Goal: Find specific page/section: Find specific page/section

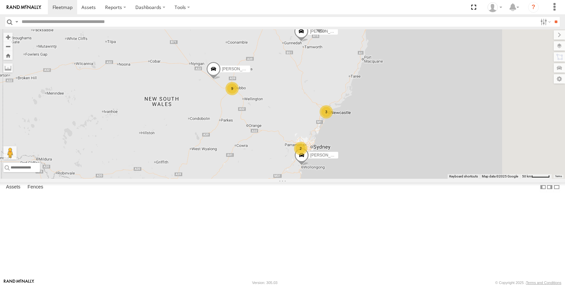
drag, startPoint x: 486, startPoint y: 154, endPoint x: 350, endPoint y: 165, distance: 136.0
click at [350, 165] on div "[PERSON_NAME] - NEW ute [PERSON_NAME] 9 3 [PERSON_NAME] 2 [PERSON_NAME] [PERSON…" at bounding box center [282, 103] width 565 height 149
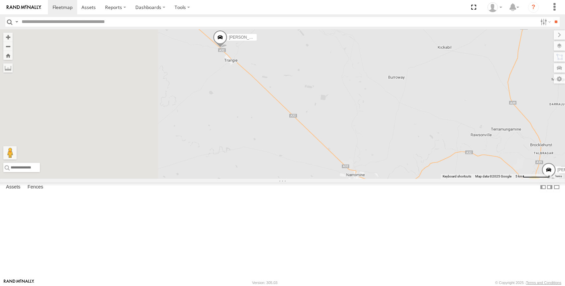
drag, startPoint x: 233, startPoint y: 160, endPoint x: 326, endPoint y: 175, distance: 93.5
click at [326, 175] on div "[PERSON_NAME] - NEW ute [PERSON_NAME] [PERSON_NAME] [PERSON_NAME] [PERSON_NAME]…" at bounding box center [282, 103] width 565 height 149
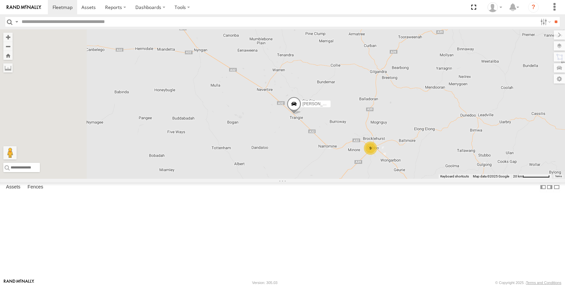
drag, startPoint x: 302, startPoint y: 178, endPoint x: 349, endPoint y: 186, distance: 47.7
click at [355, 179] on div "[PERSON_NAME] - NEW ute [PERSON_NAME] [PERSON_NAME] [PERSON_NAME] [PERSON_NAME]…" at bounding box center [282, 103] width 565 height 149
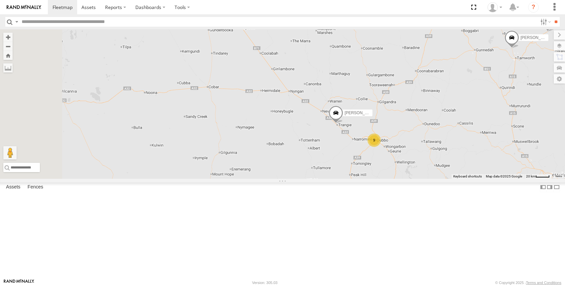
drag, startPoint x: 291, startPoint y: 184, endPoint x: 350, endPoint y: 181, distance: 58.6
click at [350, 179] on div "[PERSON_NAME] - NEW ute [PERSON_NAME] [PERSON_NAME] [PERSON_NAME] [PERSON_NAME]…" at bounding box center [282, 103] width 565 height 149
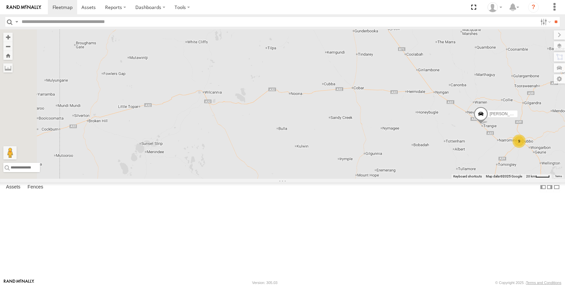
drag, startPoint x: 285, startPoint y: 179, endPoint x: 431, endPoint y: 180, distance: 145.6
click at [431, 179] on div "[PERSON_NAME] - NEW ute [PERSON_NAME] [PERSON_NAME] [PERSON_NAME] [PERSON_NAME]…" at bounding box center [282, 103] width 565 height 149
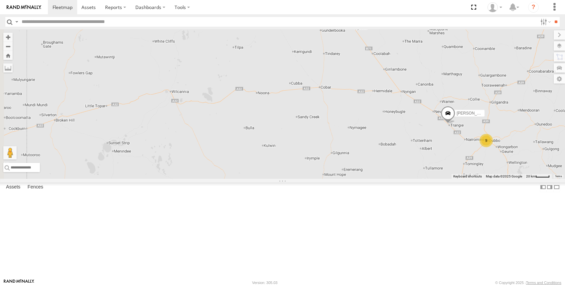
drag, startPoint x: 452, startPoint y: 181, endPoint x: 386, endPoint y: 178, distance: 65.6
click at [413, 179] on div "[PERSON_NAME] - NEW ute [PERSON_NAME] [PERSON_NAME] [PERSON_NAME] [PERSON_NAME]…" at bounding box center [282, 103] width 565 height 149
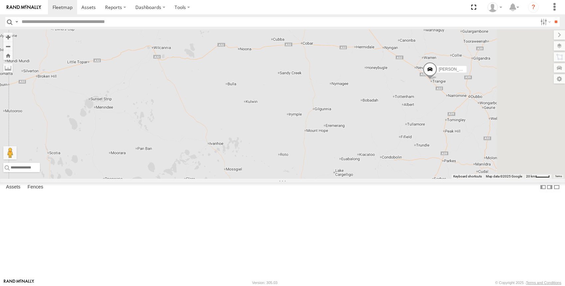
drag, startPoint x: 350, startPoint y: 190, endPoint x: 278, endPoint y: 132, distance: 92.7
click at [278, 132] on div "[PERSON_NAME] - NEW ute [PERSON_NAME] [PERSON_NAME] [PERSON_NAME] [PERSON_NAME]…" at bounding box center [282, 103] width 565 height 149
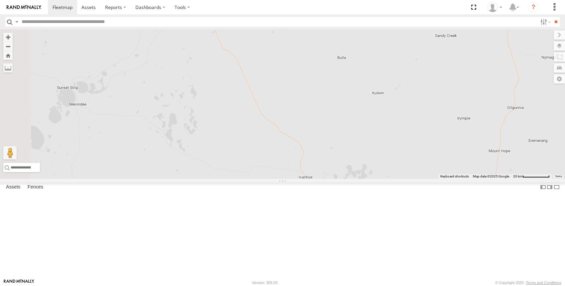
drag, startPoint x: 295, startPoint y: 175, endPoint x: 411, endPoint y: 191, distance: 116.8
click at [411, 179] on div "[PERSON_NAME] - NEW ute [PERSON_NAME] [PERSON_NAME] [PERSON_NAME] [PERSON_NAME]…" at bounding box center [282, 103] width 565 height 149
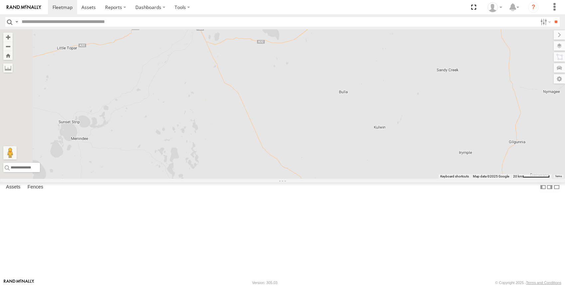
click at [402, 177] on div "[PERSON_NAME] - NEW ute [PERSON_NAME] [PERSON_NAME] [PERSON_NAME] [PERSON_NAME]…" at bounding box center [282, 103] width 565 height 149
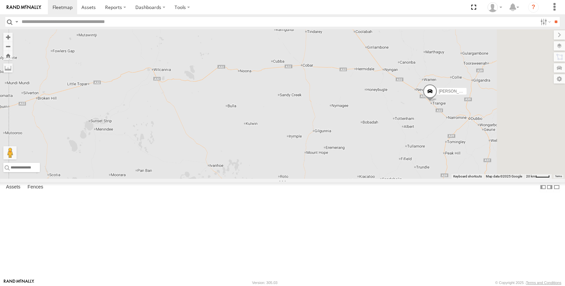
drag, startPoint x: 340, startPoint y: 179, endPoint x: 285, endPoint y: 175, distance: 56.0
click at [285, 175] on div "[PERSON_NAME] - NEW ute [PERSON_NAME] [PERSON_NAME] [PERSON_NAME] [PERSON_NAME]…" at bounding box center [282, 103] width 565 height 149
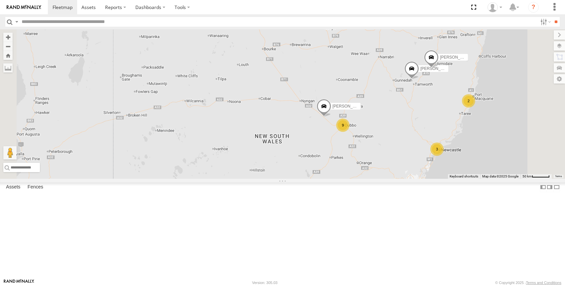
drag, startPoint x: 305, startPoint y: 182, endPoint x: 344, endPoint y: 188, distance: 39.8
click at [343, 179] on div "[PERSON_NAME] - NEW ute [PERSON_NAME] [PERSON_NAME] [PERSON_NAME] [PERSON_NAME]…" at bounding box center [282, 103] width 565 height 149
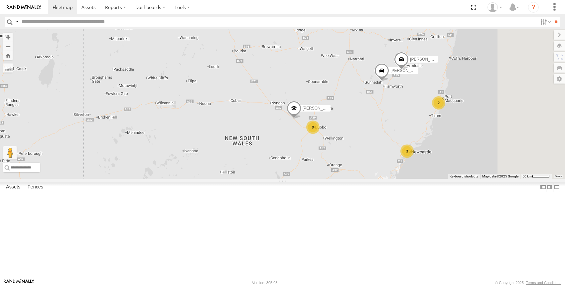
drag, startPoint x: 271, startPoint y: 174, endPoint x: 240, endPoint y: 176, distance: 31.4
click at [240, 176] on div "[PERSON_NAME] - NEW ute [PERSON_NAME] [PERSON_NAME] [PERSON_NAME] [PERSON_NAME]…" at bounding box center [282, 103] width 565 height 149
click at [275, 175] on div "[PERSON_NAME] - NEW ute [PERSON_NAME] [PERSON_NAME] [PERSON_NAME] [PERSON_NAME]…" at bounding box center [282, 103] width 565 height 149
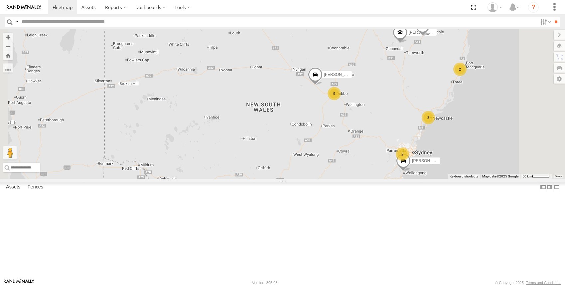
drag, startPoint x: 278, startPoint y: 174, endPoint x: 298, endPoint y: 141, distance: 38.4
click at [298, 141] on div "[PERSON_NAME] - NEW ute [PERSON_NAME] [PERSON_NAME] [PERSON_NAME] [PERSON_NAME]…" at bounding box center [282, 103] width 565 height 149
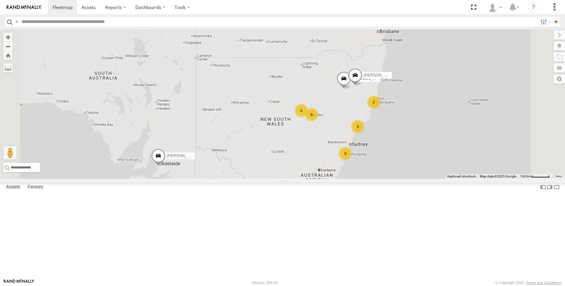
drag, startPoint x: 273, startPoint y: 200, endPoint x: 308, endPoint y: 177, distance: 42.0
click at [308, 177] on div "[PERSON_NAME] - NEW ute [PERSON_NAME] [PERSON_NAME] 2 4 3 3 6" at bounding box center [282, 103] width 565 height 149
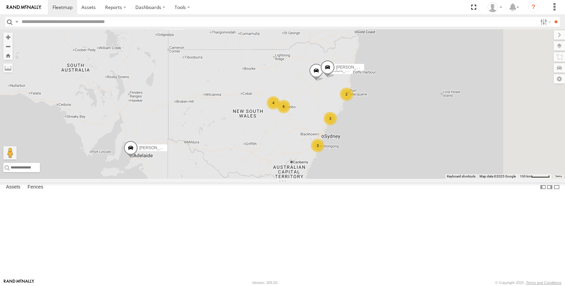
drag, startPoint x: 396, startPoint y: 186, endPoint x: 358, endPoint y: 176, distance: 39.2
click at [350, 176] on div "[PERSON_NAME] - NEW ute [PERSON_NAME] [PERSON_NAME] 2 4 3 3 6" at bounding box center [282, 103] width 565 height 149
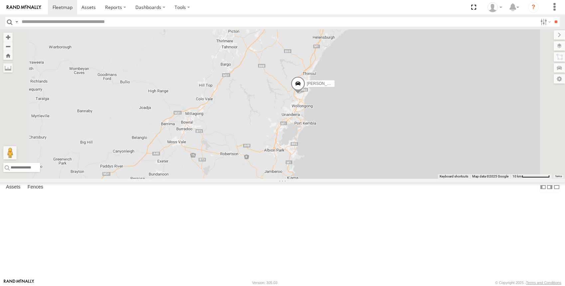
drag, startPoint x: 380, startPoint y: 168, endPoint x: 345, endPoint y: 237, distance: 77.2
click at [342, 179] on div "[PERSON_NAME] - NEW ute [PERSON_NAME] [PERSON_NAME] [PERSON_NAME] [PERSON_NAME]…" at bounding box center [282, 103] width 565 height 149
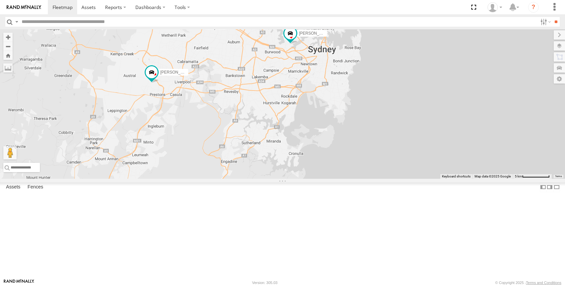
drag, startPoint x: 382, startPoint y: 113, endPoint x: 315, endPoint y: 224, distance: 130.2
click at [315, 179] on div "[PERSON_NAME] - NEW ute [PERSON_NAME] [PERSON_NAME] [PERSON_NAME] [PERSON_NAME]…" at bounding box center [282, 103] width 565 height 149
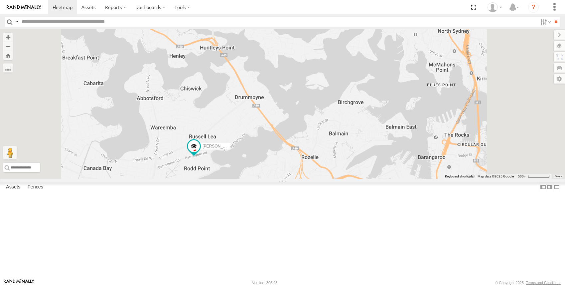
drag, startPoint x: 349, startPoint y: 239, endPoint x: 330, endPoint y: 154, distance: 86.9
click at [332, 157] on div "[PERSON_NAME] - NEW ute [PERSON_NAME] [PERSON_NAME] [PERSON_NAME] [PERSON_NAME]…" at bounding box center [282, 103] width 565 height 149
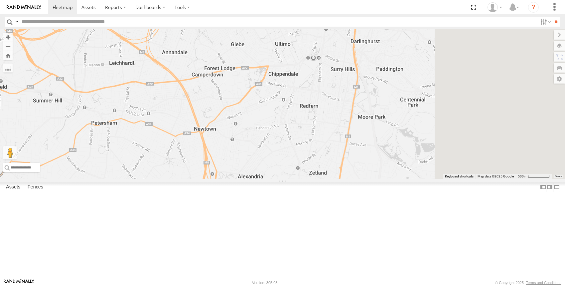
drag, startPoint x: 473, startPoint y: 201, endPoint x: 340, endPoint y: 186, distance: 134.6
click at [344, 179] on div "[PERSON_NAME] - NEW ute [PERSON_NAME] [PERSON_NAME] [PERSON_NAME] [PERSON_NAME]…" at bounding box center [282, 103] width 565 height 149
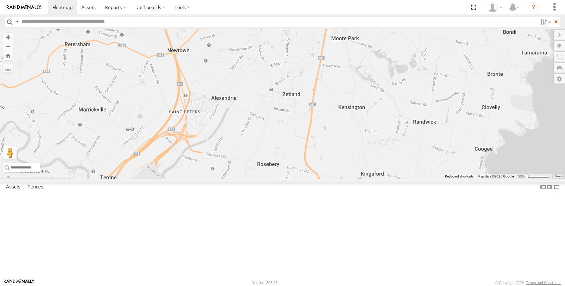
drag, startPoint x: 445, startPoint y: 201, endPoint x: 474, endPoint y: 128, distance: 78.5
click at [474, 128] on div "[PERSON_NAME] - NEW ute [PERSON_NAME] [PERSON_NAME] [PERSON_NAME] [PERSON_NAME]…" at bounding box center [282, 103] width 565 height 149
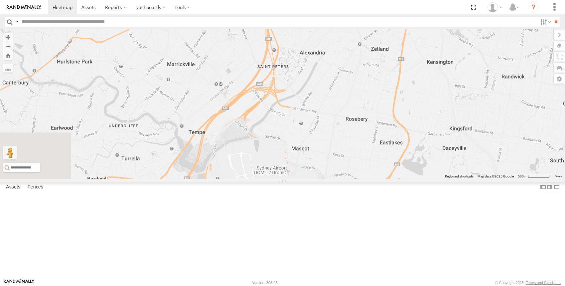
drag, startPoint x: 265, startPoint y: 212, endPoint x: 345, endPoint y: 171, distance: 90.7
click at [345, 171] on div "[PERSON_NAME] - NEW ute [PERSON_NAME] [PERSON_NAME] [PERSON_NAME] [PERSON_NAME]…" at bounding box center [282, 103] width 565 height 149
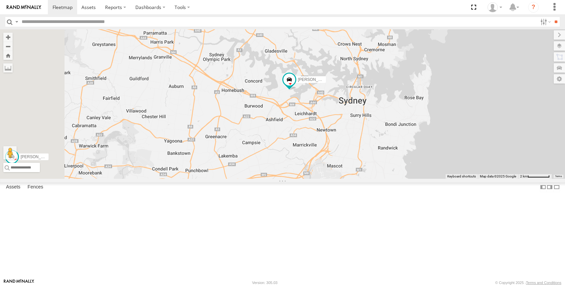
drag, startPoint x: 288, startPoint y: 223, endPoint x: 352, endPoint y: 216, distance: 64.5
click at [352, 179] on div "[PERSON_NAME] - NEW ute [PERSON_NAME] [PERSON_NAME] [PERSON_NAME] [PERSON_NAME]…" at bounding box center [282, 103] width 565 height 149
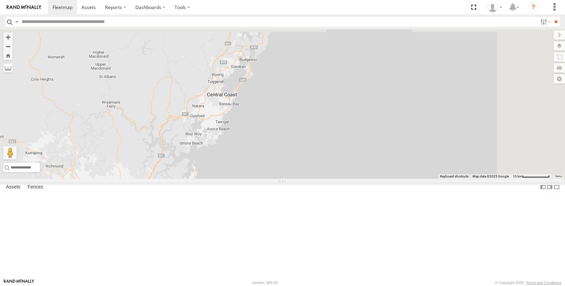
drag, startPoint x: 316, startPoint y: 121, endPoint x: 256, endPoint y: 224, distance: 119.0
click at [256, 179] on div "[PERSON_NAME] - NEW ute [PERSON_NAME] [PERSON_NAME] [PERSON_NAME] [PERSON_NAME]…" at bounding box center [282, 103] width 565 height 149
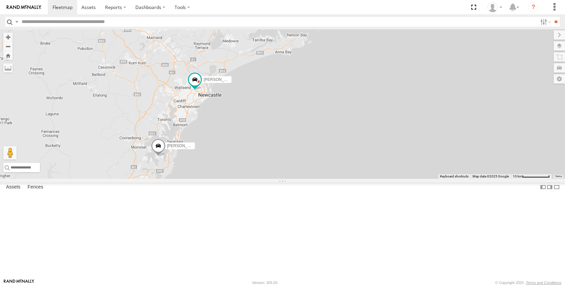
drag, startPoint x: 312, startPoint y: 131, endPoint x: 245, endPoint y: 240, distance: 128.0
click at [220, 179] on div "[PERSON_NAME] - NEW ute [PERSON_NAME] [PERSON_NAME] [PERSON_NAME] [PERSON_NAME]…" at bounding box center [282, 103] width 565 height 149
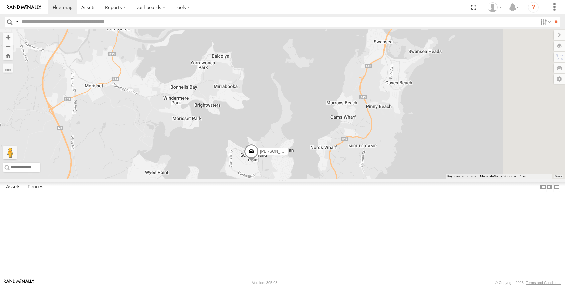
drag, startPoint x: 384, startPoint y: 202, endPoint x: 368, endPoint y: 234, distance: 36.0
click at [368, 179] on div "[PERSON_NAME] - NEW ute [PERSON_NAME] [PERSON_NAME] [PERSON_NAME] [PERSON_NAME]…" at bounding box center [282, 103] width 565 height 149
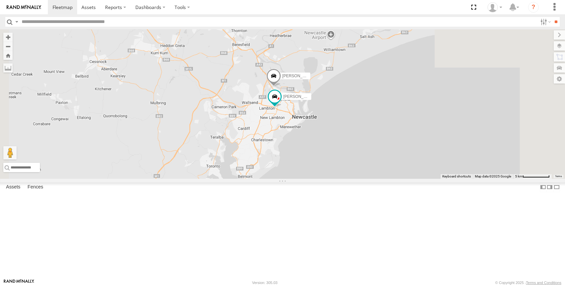
drag, startPoint x: 366, startPoint y: 144, endPoint x: 311, endPoint y: 235, distance: 107.3
click at [311, 179] on div "[PERSON_NAME] - NEW ute [PERSON_NAME] [PERSON_NAME] [PERSON_NAME] [PERSON_NAME]…" at bounding box center [282, 103] width 565 height 149
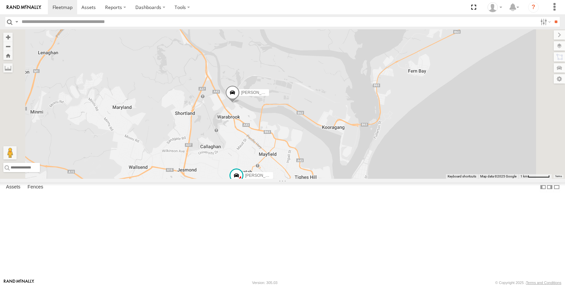
drag, startPoint x: 344, startPoint y: 164, endPoint x: 314, endPoint y: 193, distance: 42.6
click at [314, 179] on div "[PERSON_NAME] - NEW ute [PERSON_NAME] [PERSON_NAME] [PERSON_NAME] [PERSON_NAME]…" at bounding box center [282, 103] width 565 height 149
